Goal: Information Seeking & Learning: Learn about a topic

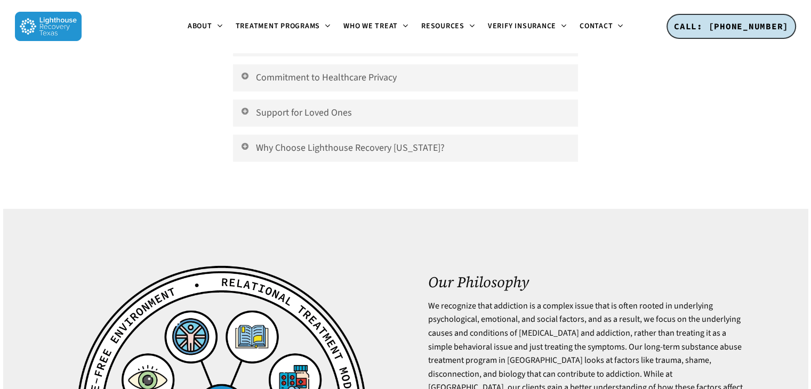
scroll to position [2771, 0]
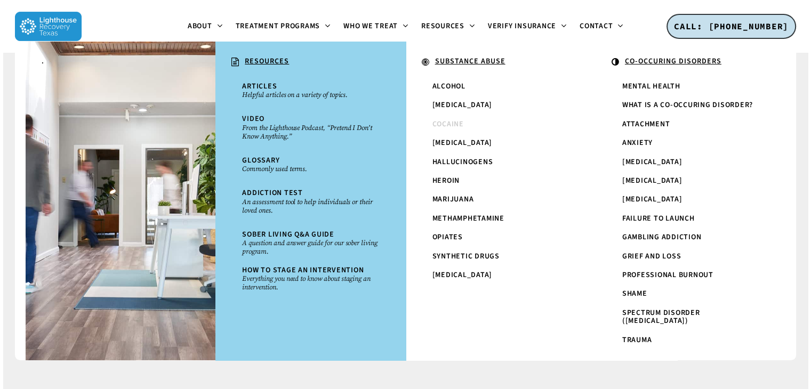
click at [450, 127] on span "Cocaine" at bounding box center [447, 124] width 31 height 11
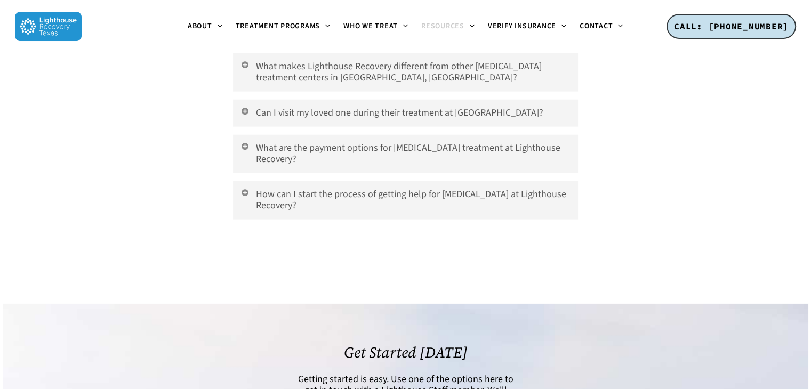
scroll to position [2421, 0]
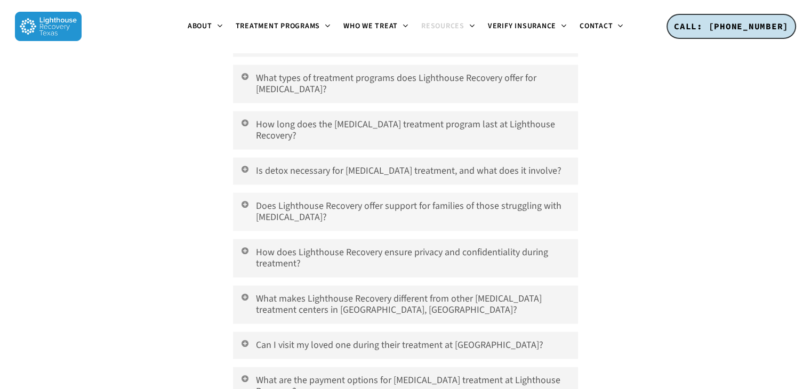
click at [370, 193] on link "Does Lighthouse Recovery offer support for families of those struggling with [M…" at bounding box center [405, 212] width 344 height 38
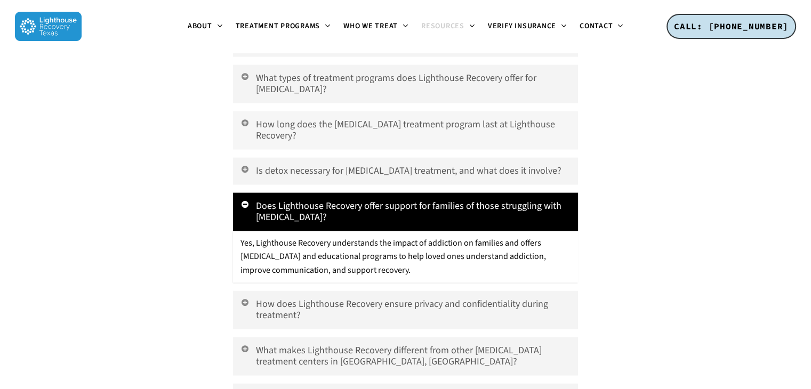
click at [376, 133] on link "How long does the [MEDICAL_DATA] treatment program last at Lighthouse Recovery?" at bounding box center [405, 130] width 344 height 38
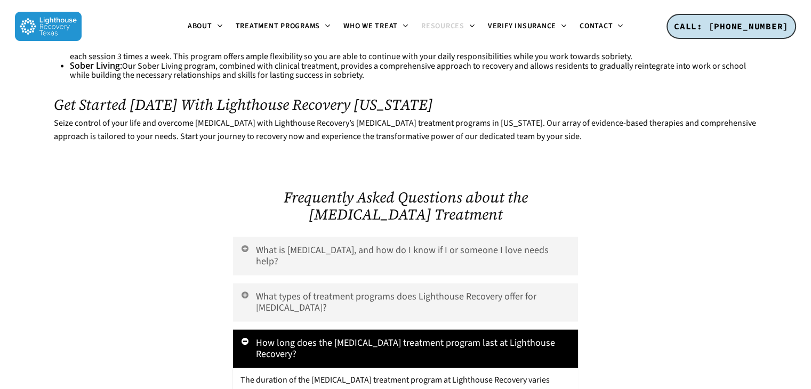
scroll to position [1995, 0]
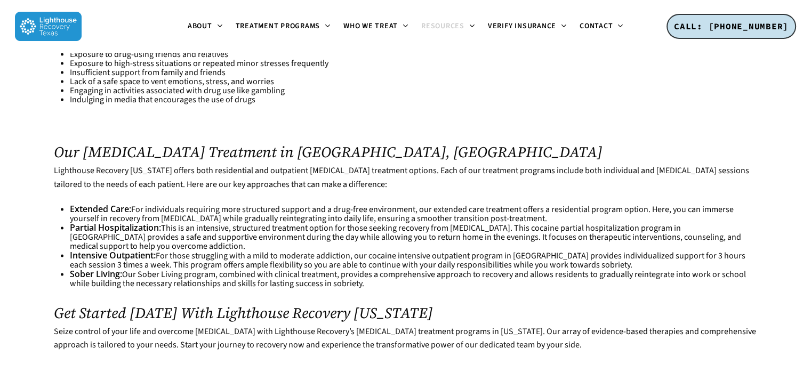
click at [376, 143] on h2 "Our [MEDICAL_DATA] Treatment in [GEOGRAPHIC_DATA], [GEOGRAPHIC_DATA]" at bounding box center [405, 151] width 703 height 17
click at [302, 143] on h2 "Our [MEDICAL_DATA] Treatment in [GEOGRAPHIC_DATA], [GEOGRAPHIC_DATA]" at bounding box center [405, 151] width 703 height 17
